Goal: Transaction & Acquisition: Download file/media

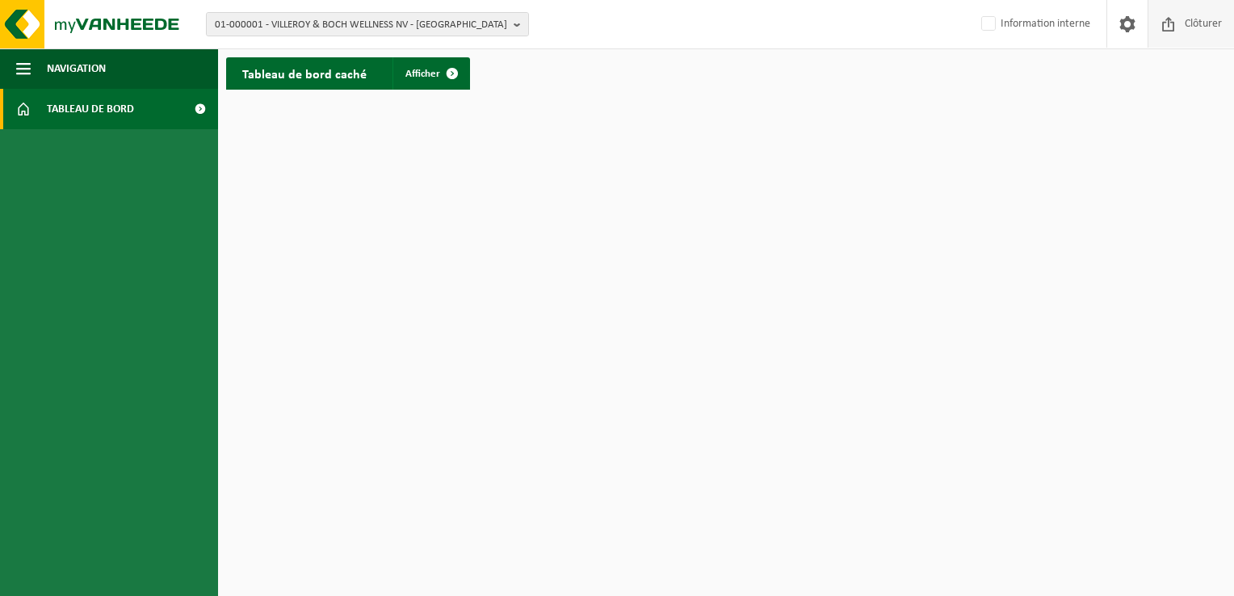
click at [1177, 23] on span at bounding box center [1168, 24] width 24 height 48
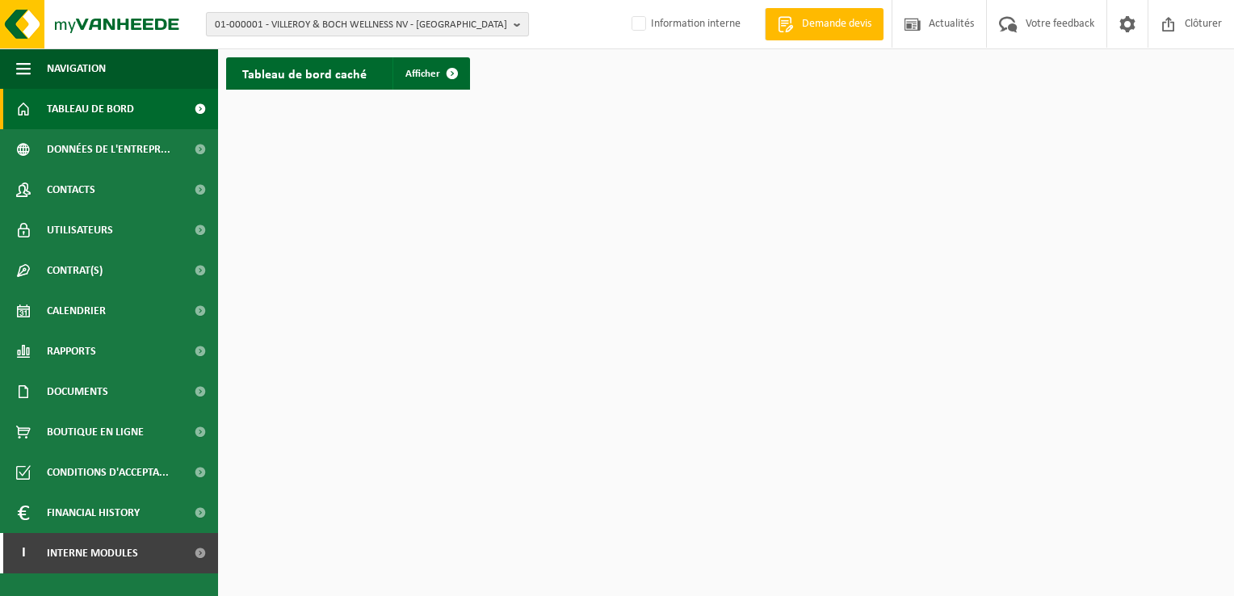
click at [304, 25] on span "01-000001 - VILLEROY & BOCH WELLNESS NV - ROESELARE" at bounding box center [361, 25] width 292 height 24
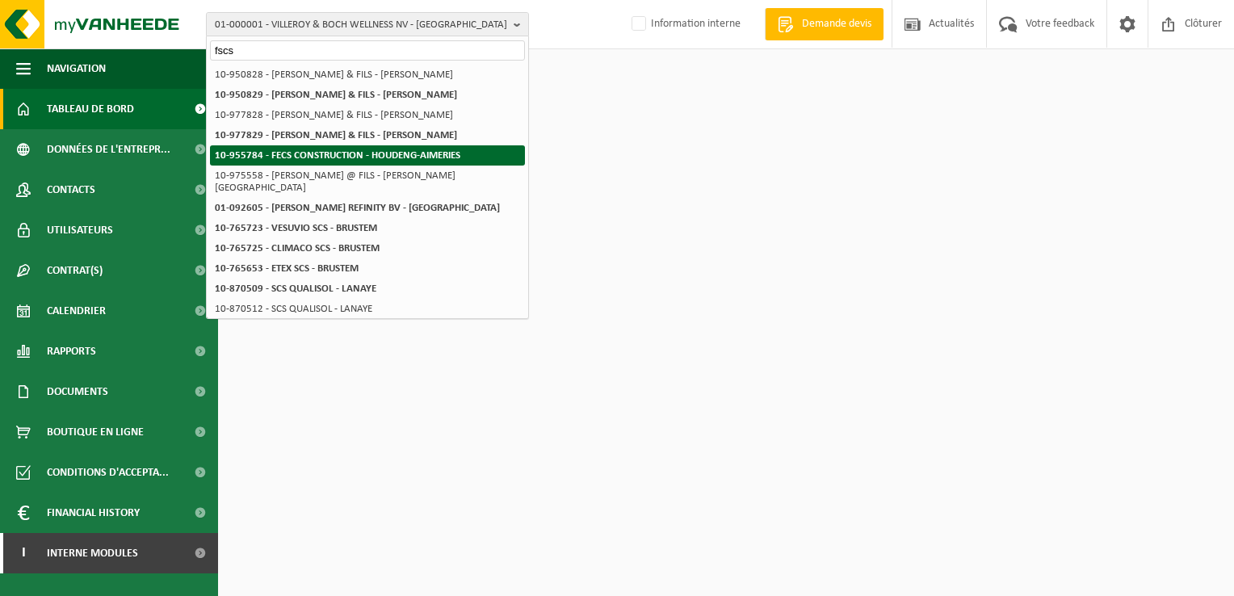
type input "fscs"
click at [289, 153] on strong "10-955784 - FECS CONSTRUCTION - HOUDENG-AIMERIES" at bounding box center [337, 155] width 245 height 10
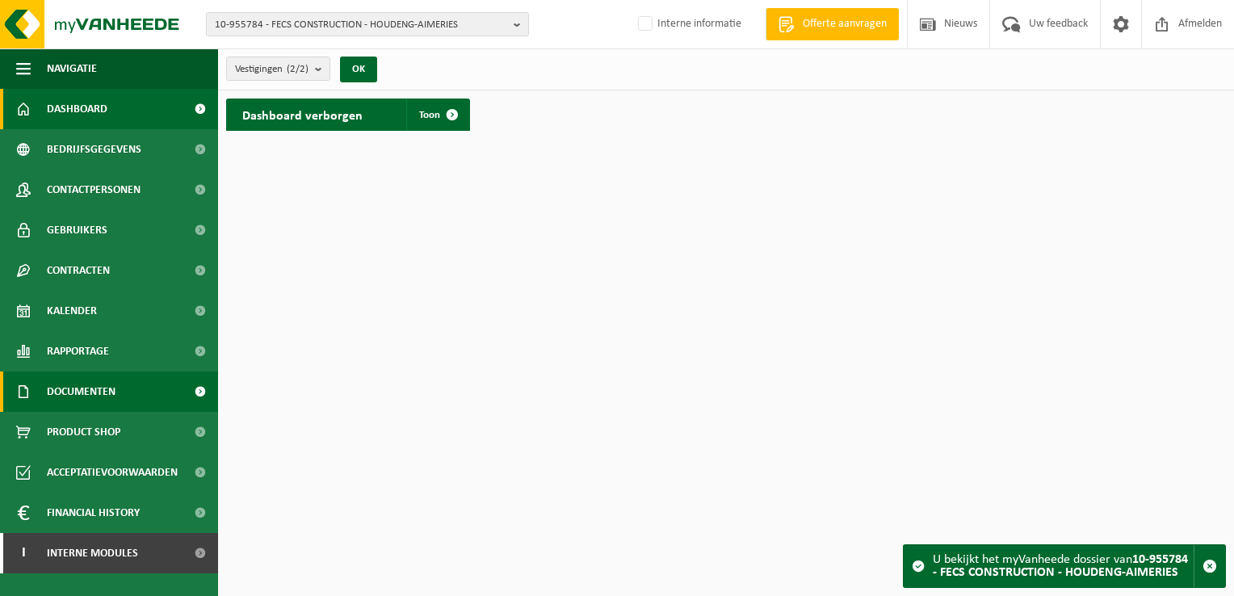
click at [80, 383] on span "Documenten" at bounding box center [81, 391] width 69 height 40
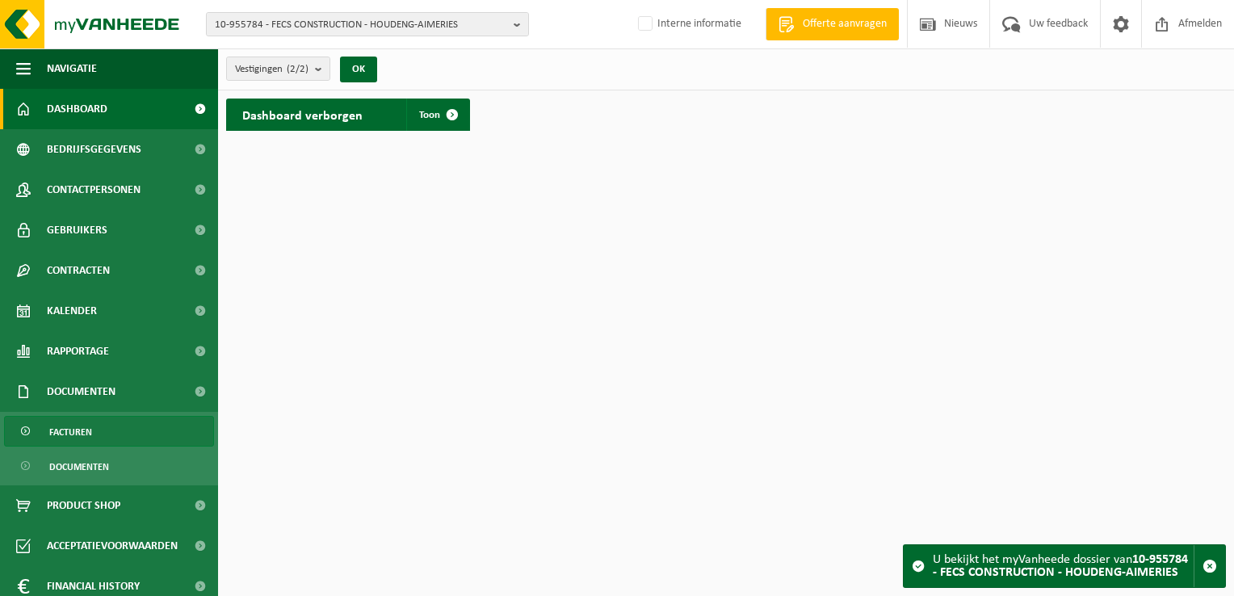
click at [90, 431] on span "Facturen" at bounding box center [70, 432] width 43 height 31
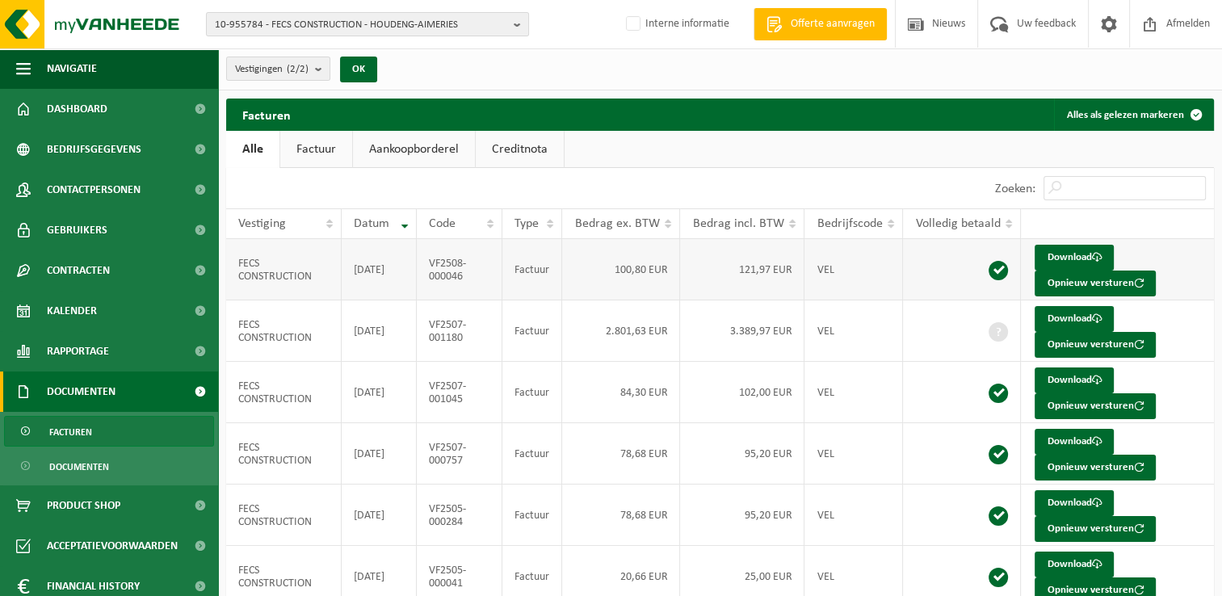
scroll to position [68, 0]
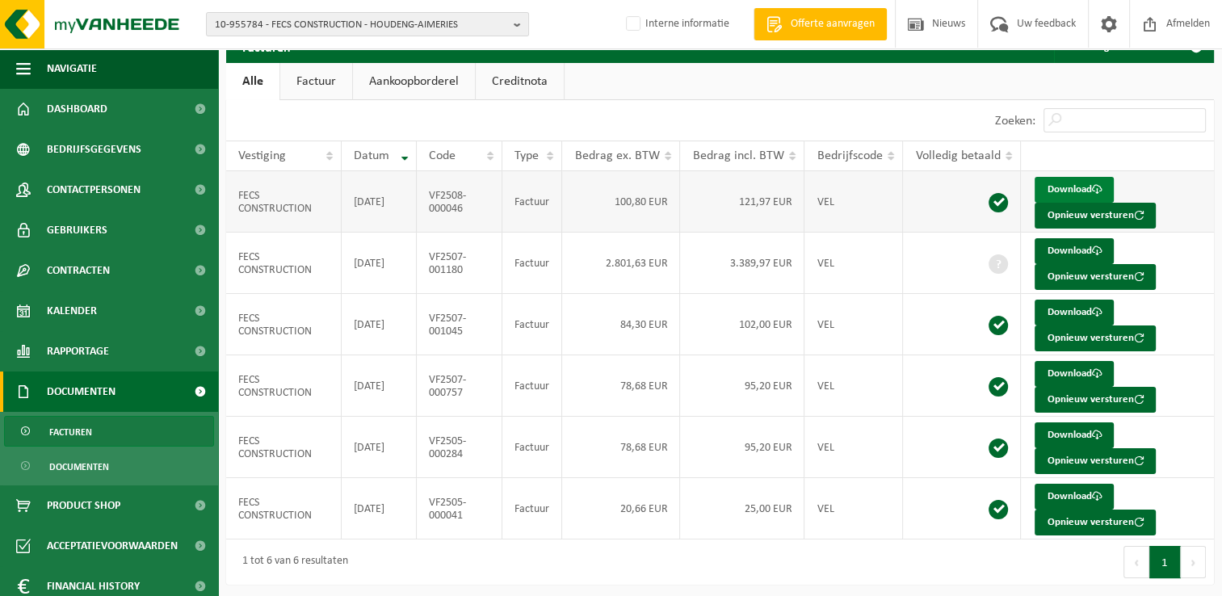
click at [1054, 187] on link "Download" at bounding box center [1073, 190] width 79 height 26
click at [1069, 247] on link "Download" at bounding box center [1073, 251] width 79 height 26
click at [369, 35] on span "10-955784 - FECS CONSTRUCTION - HOUDENG-AIMERIES" at bounding box center [361, 25] width 292 height 24
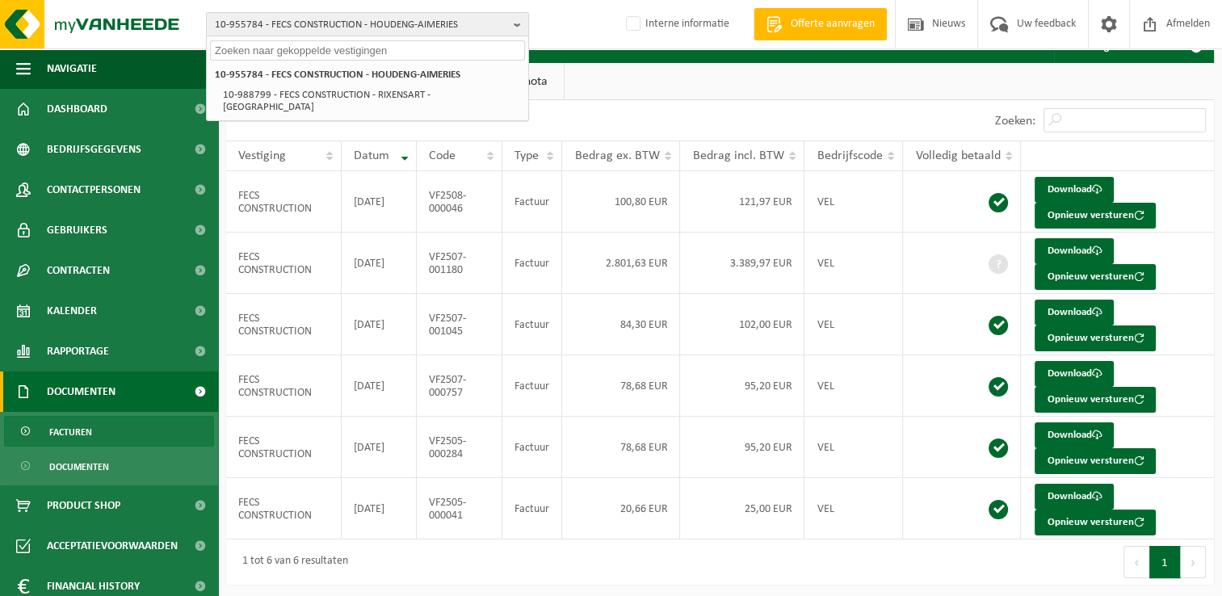
click at [384, 54] on input "text" at bounding box center [367, 50] width 315 height 20
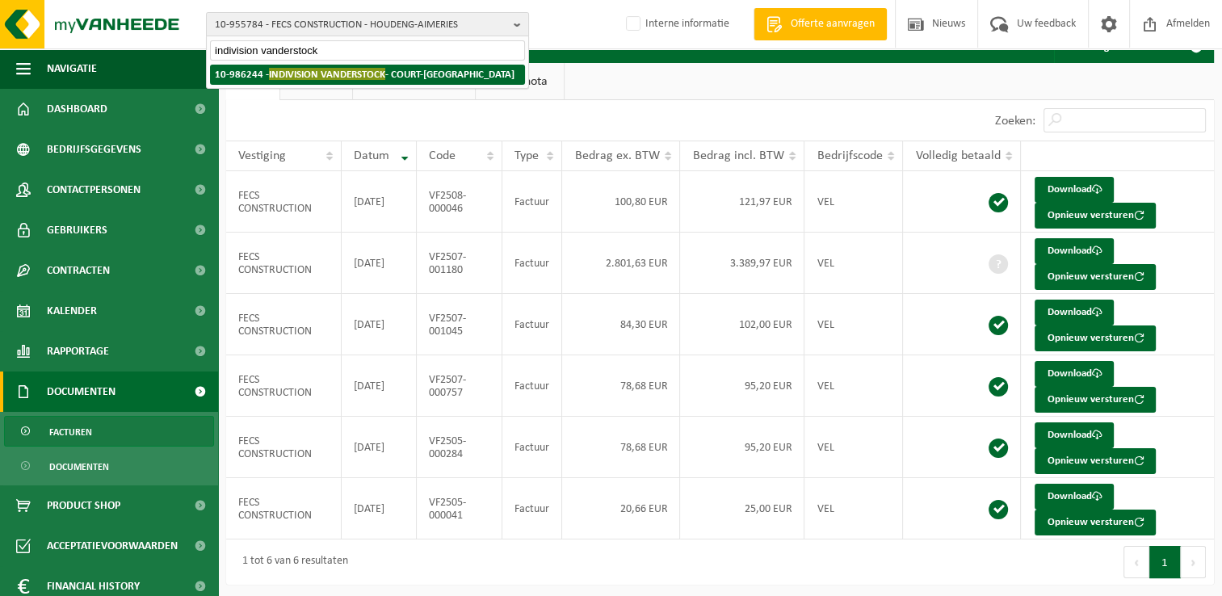
type input "indivision vanderstock"
click at [367, 75] on span "INDIVISION VANDERSTOCK" at bounding box center [327, 74] width 116 height 12
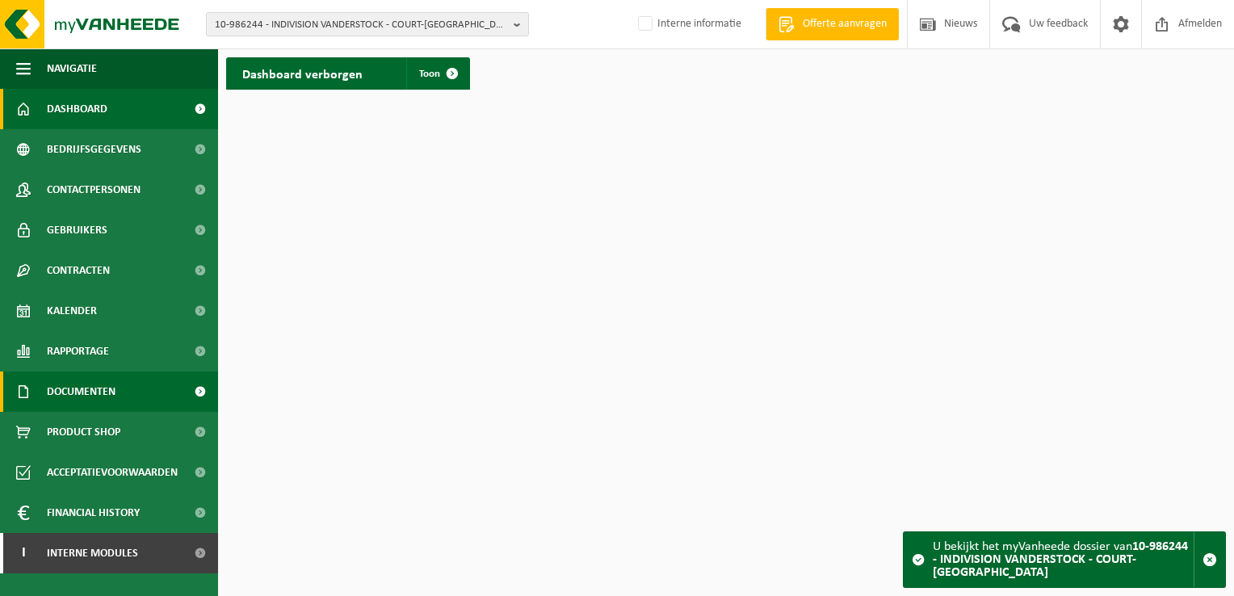
click at [192, 392] on span at bounding box center [200, 391] width 36 height 40
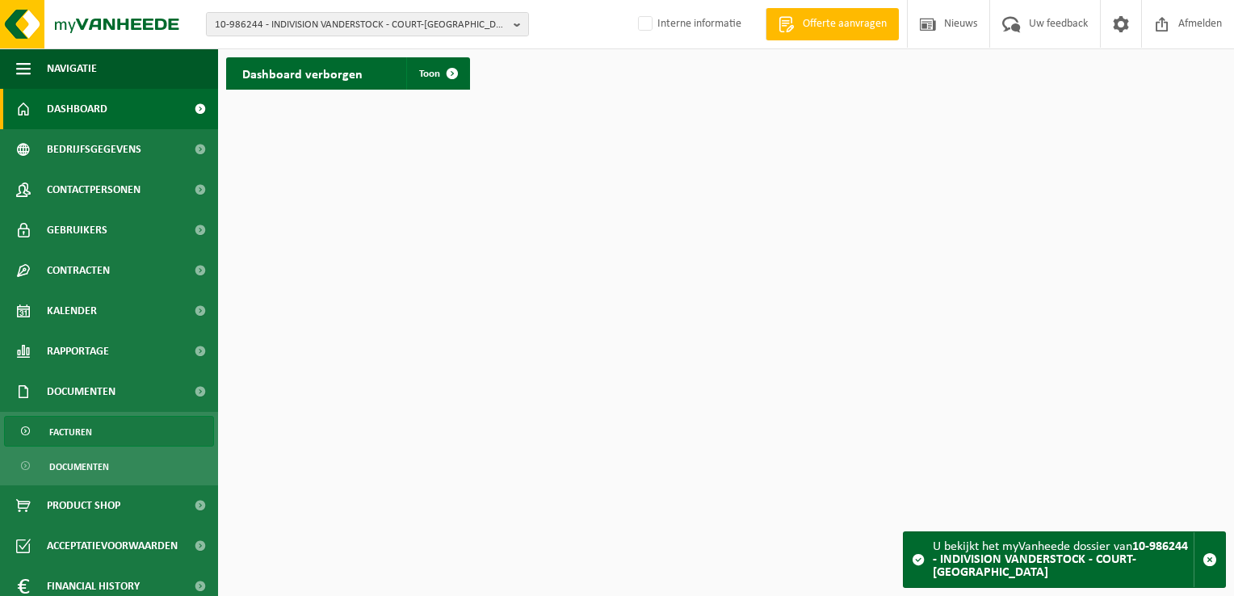
click at [89, 441] on span "Facturen" at bounding box center [70, 432] width 43 height 31
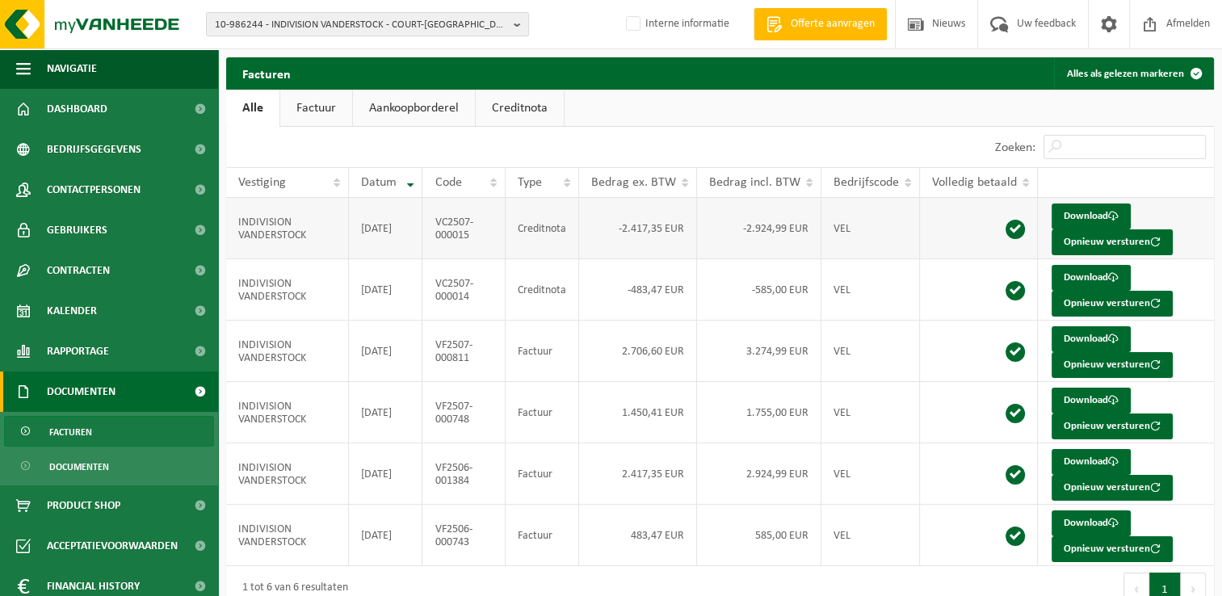
scroll to position [27, 0]
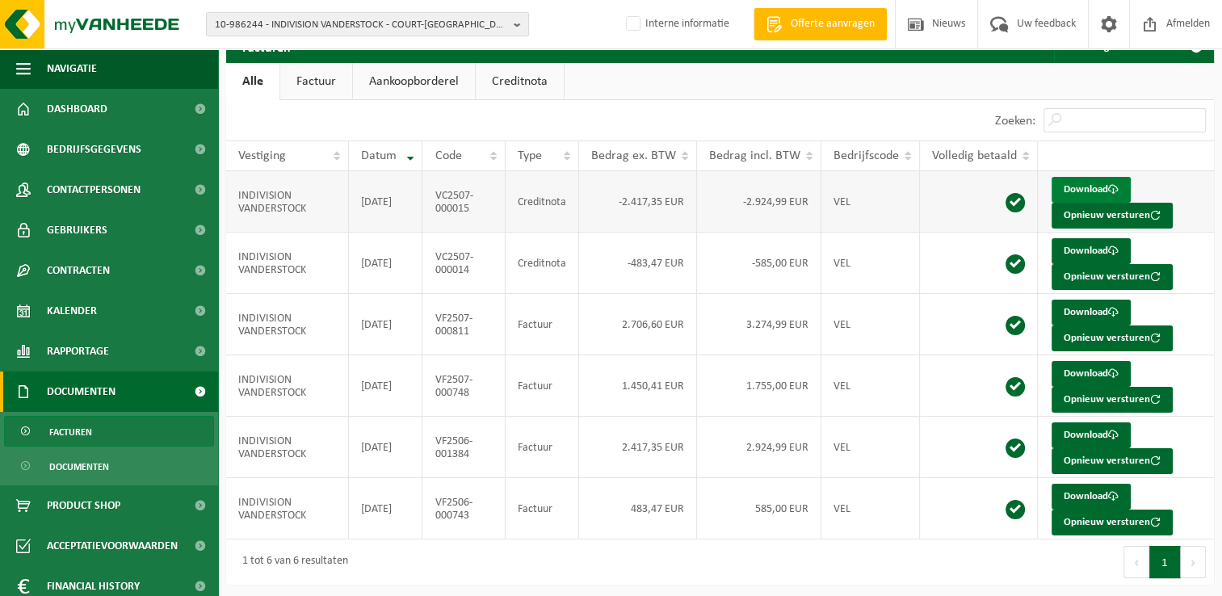
click at [1097, 185] on link "Download" at bounding box center [1090, 190] width 79 height 26
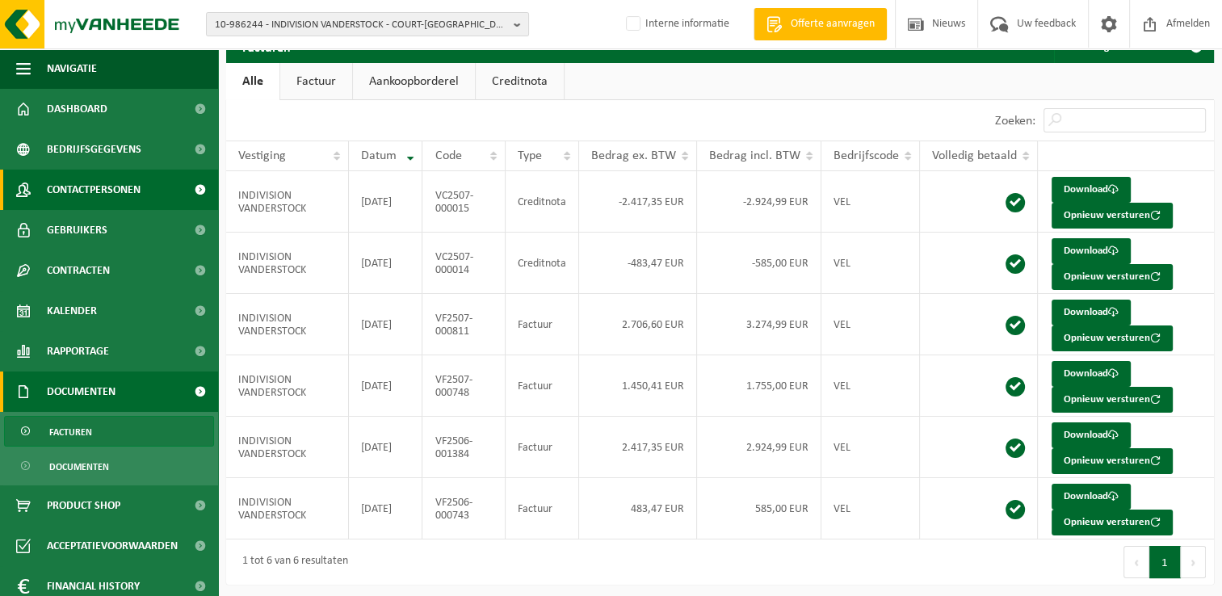
click at [111, 191] on span "Contactpersonen" at bounding box center [94, 190] width 94 height 40
